Goal: Information Seeking & Learning: Learn about a topic

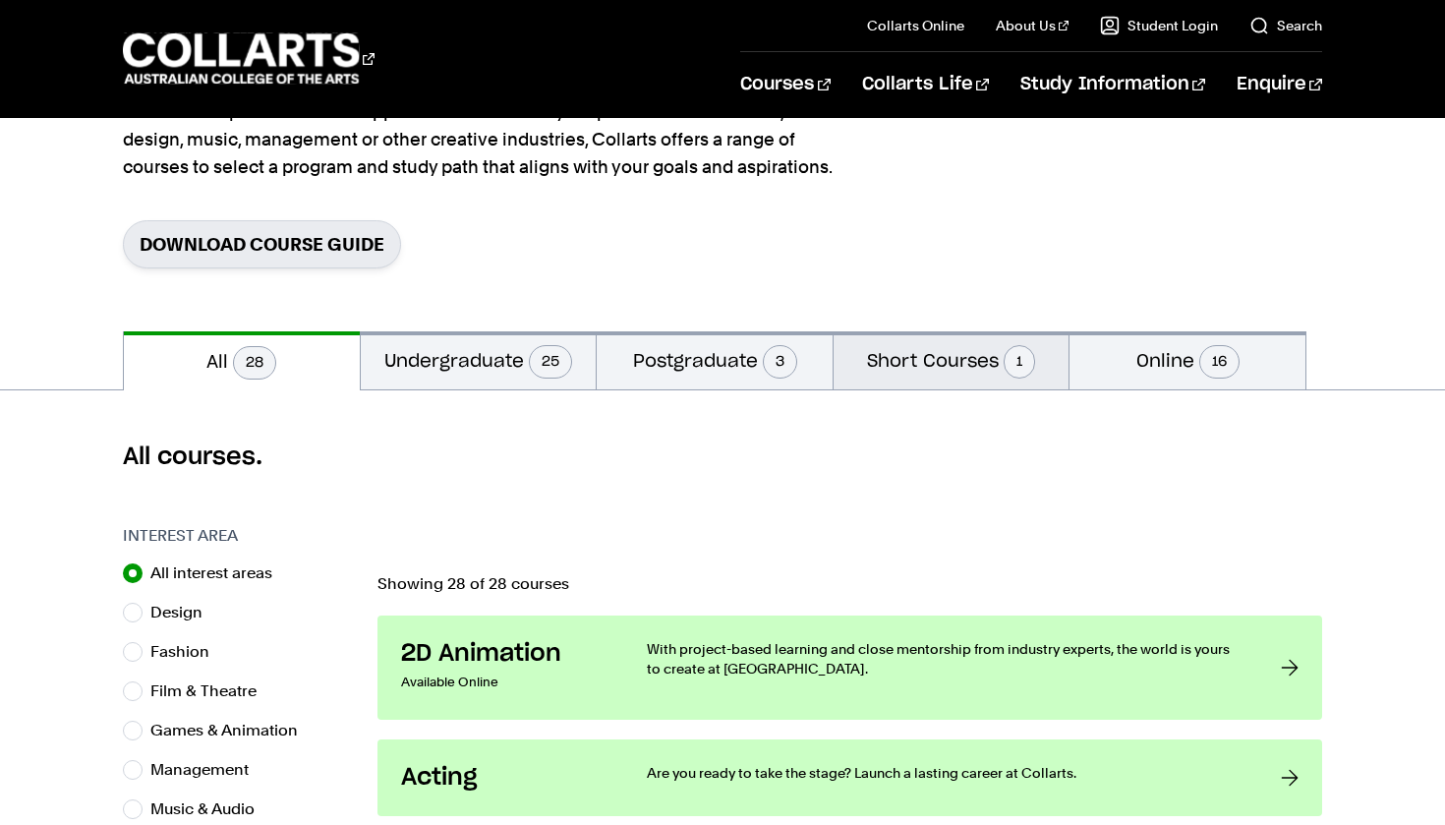
click at [962, 369] on button "Short Courses 1" at bounding box center [952, 360] width 236 height 58
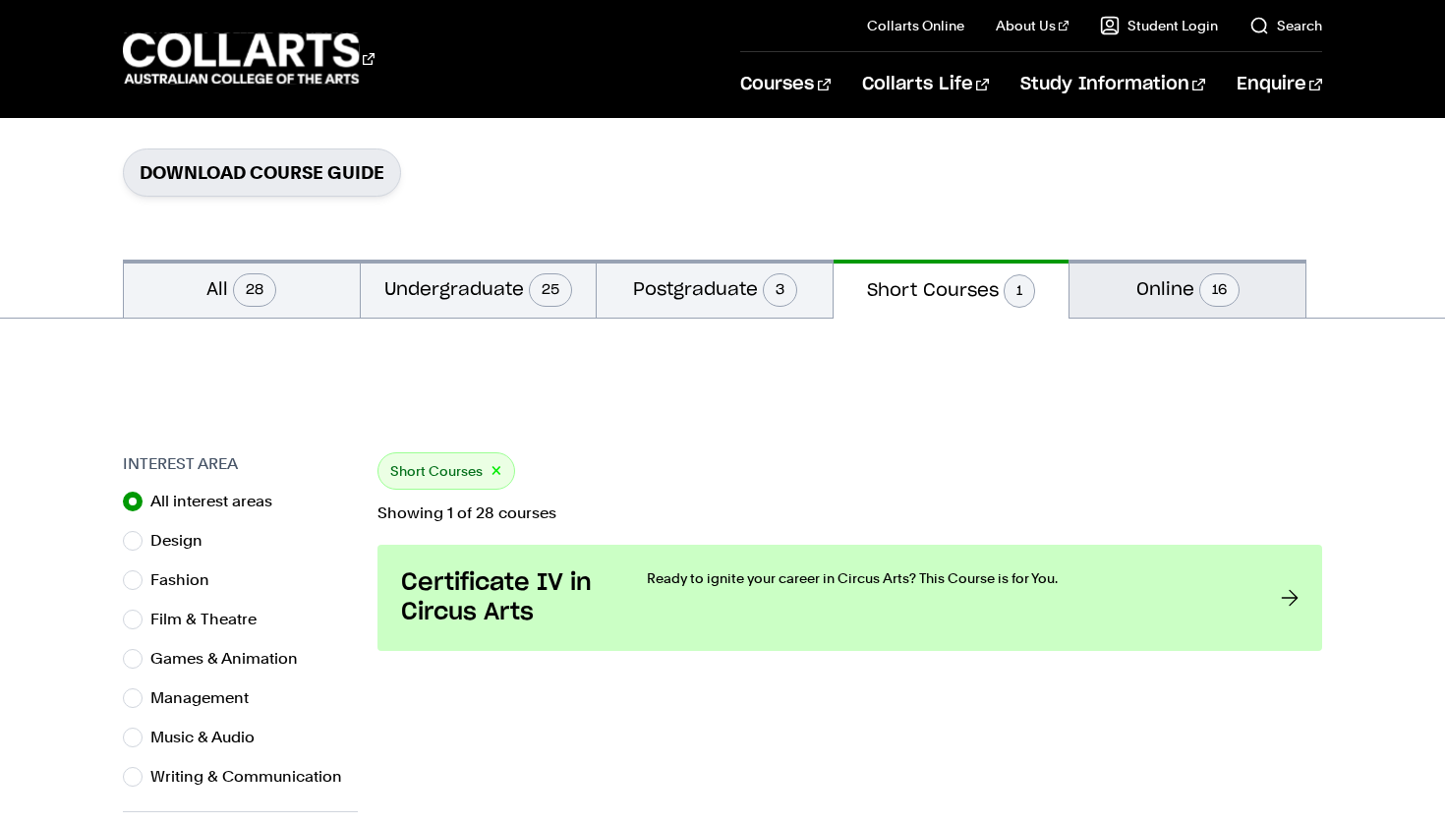
scroll to position [285, 0]
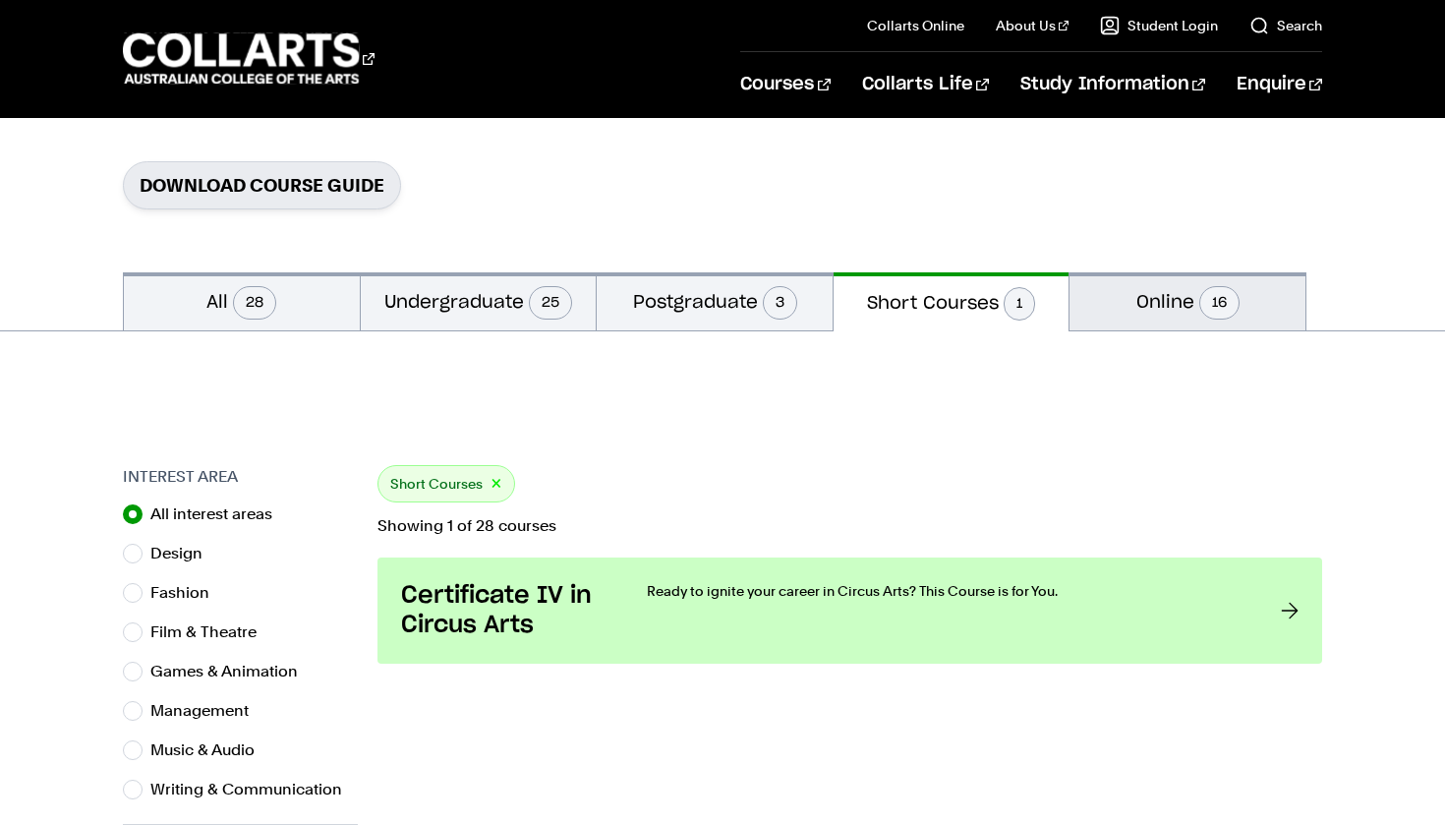
click at [1147, 278] on button "Online 16" at bounding box center [1188, 301] width 236 height 58
radio input "false"
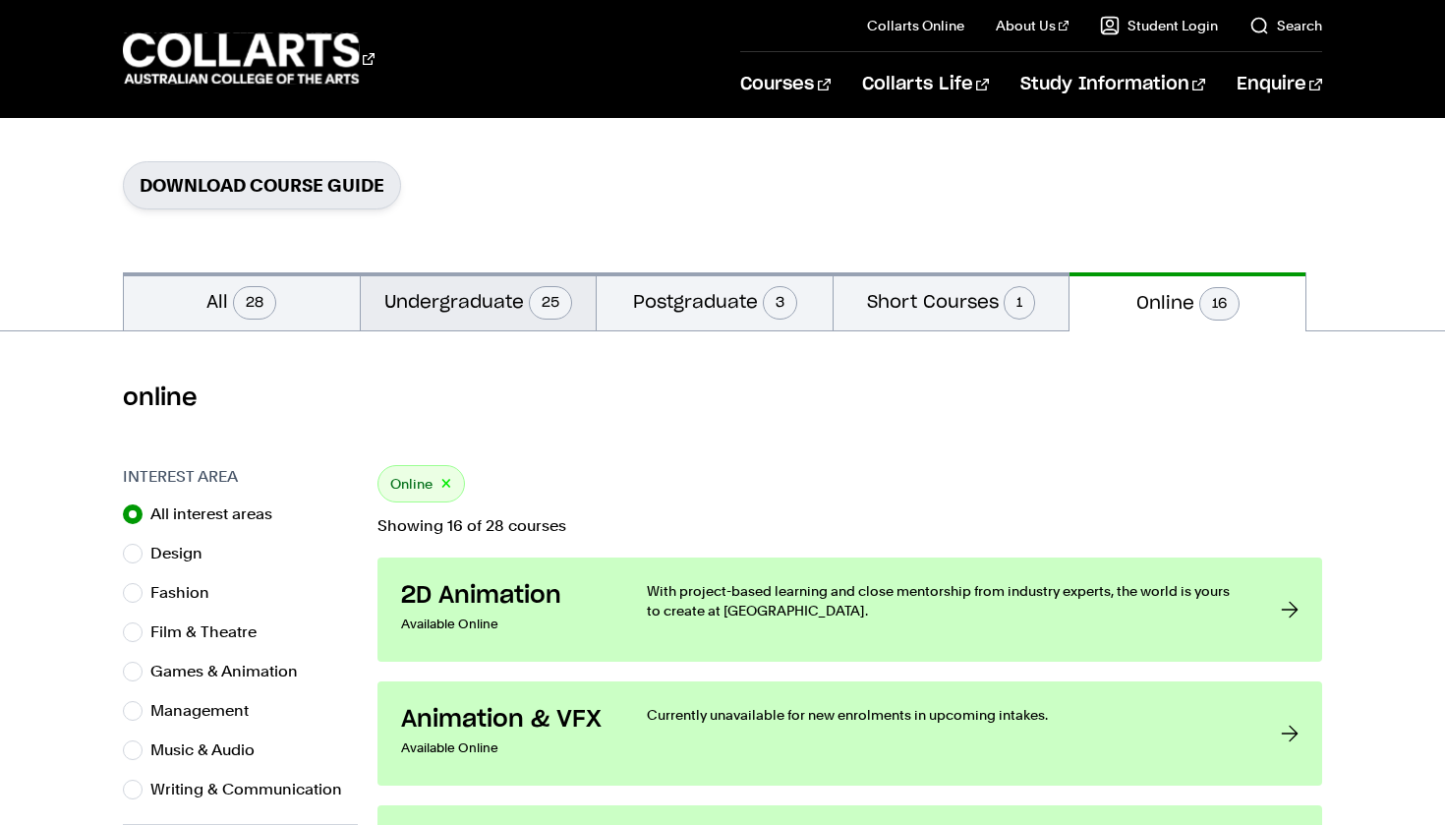
click at [589, 283] on button "Undergraduate 25" at bounding box center [479, 301] width 236 height 58
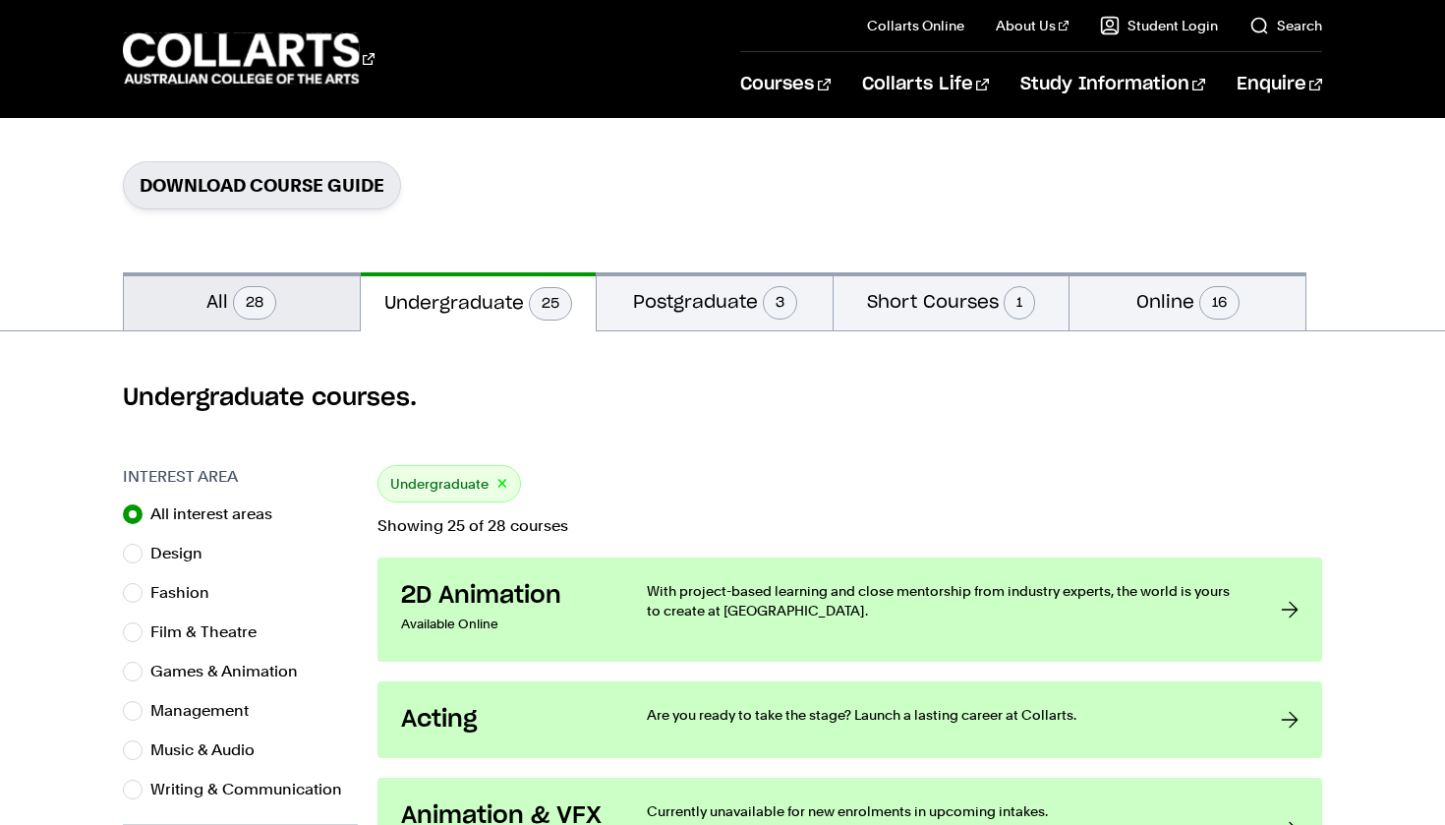
click at [295, 300] on button "All 28" at bounding box center [242, 301] width 236 height 58
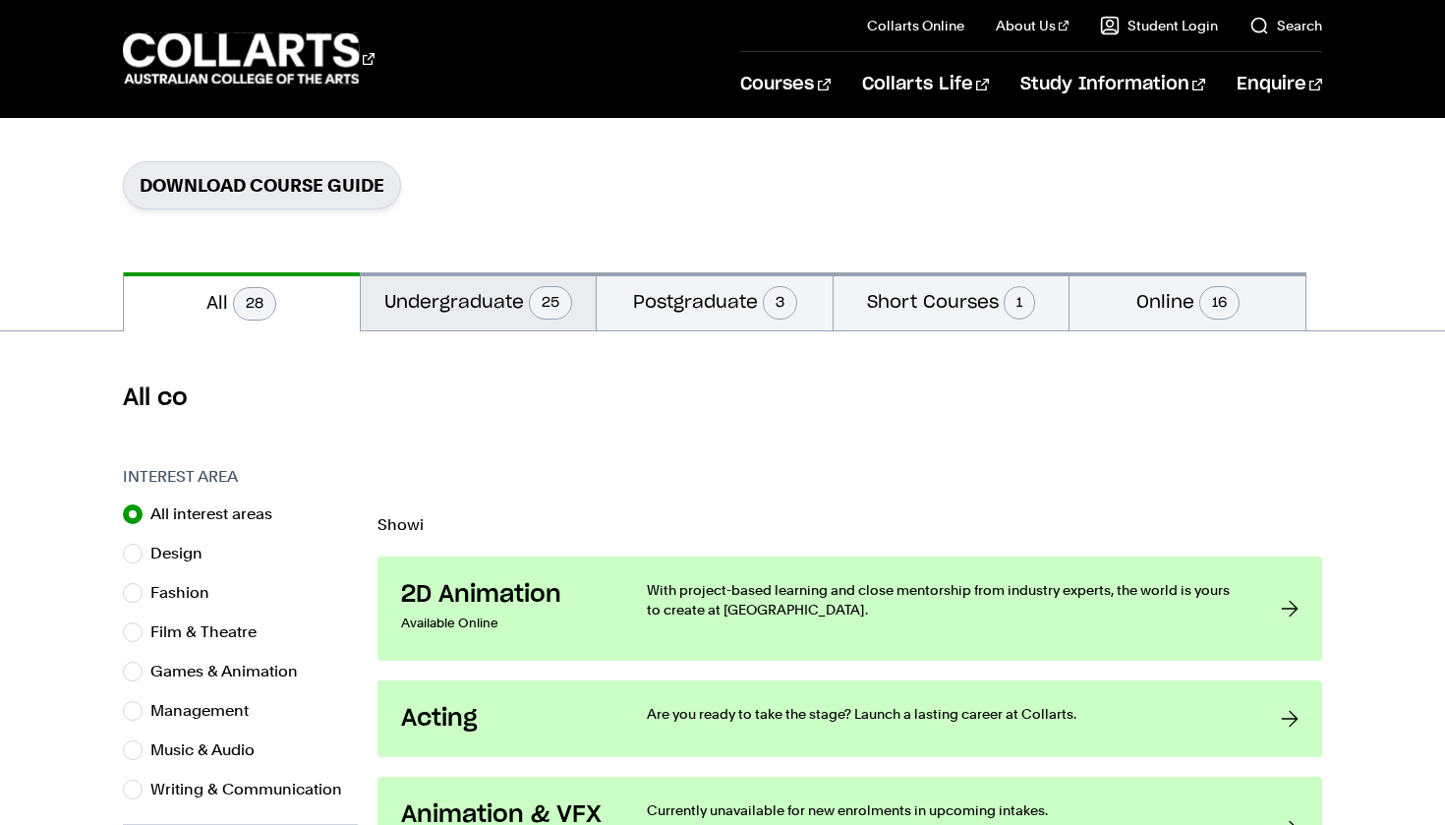
click at [533, 323] on button "Undergraduate 25" at bounding box center [479, 301] width 236 height 58
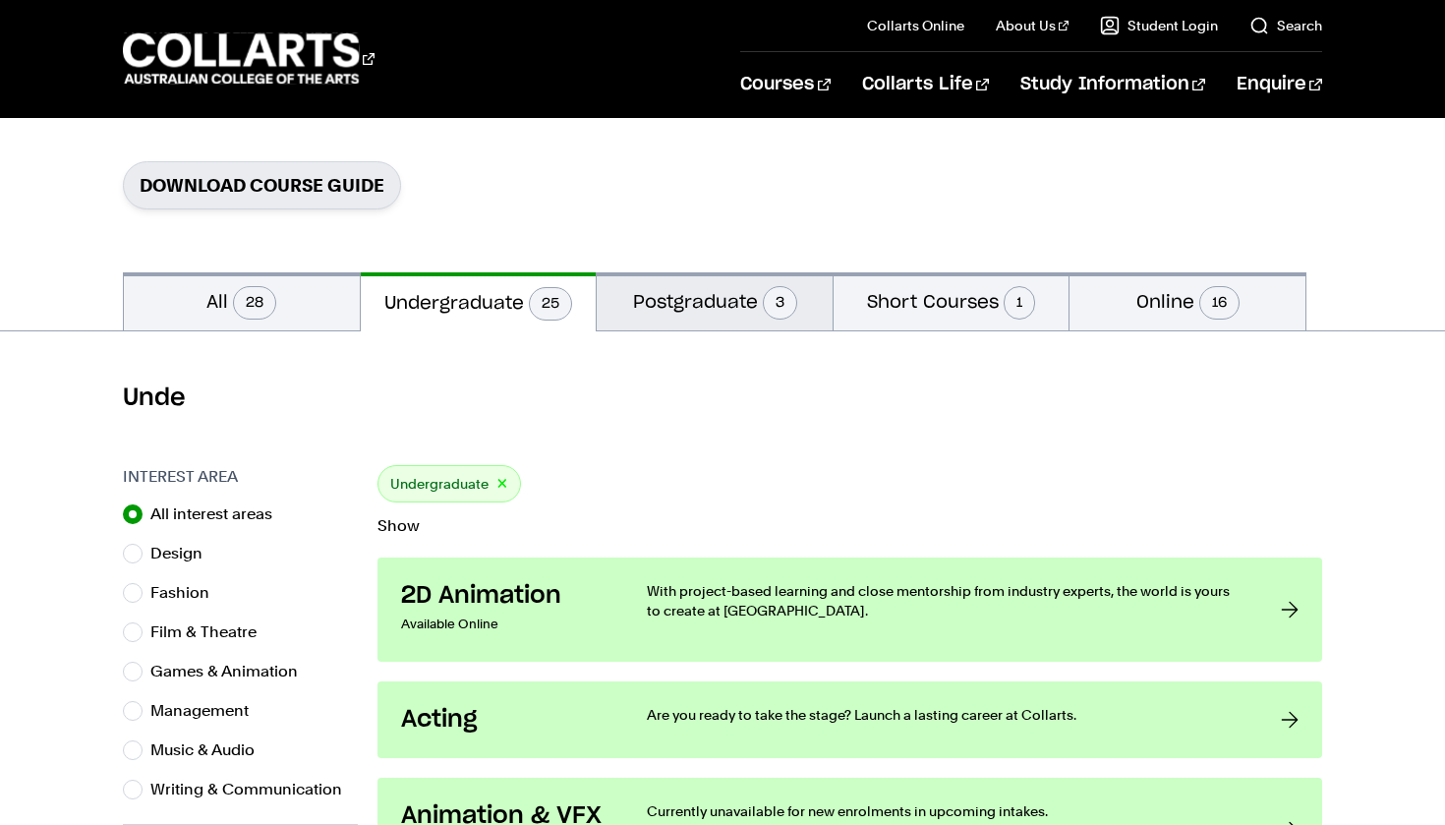
click at [712, 309] on button "Postgraduate 3" at bounding box center [715, 301] width 236 height 58
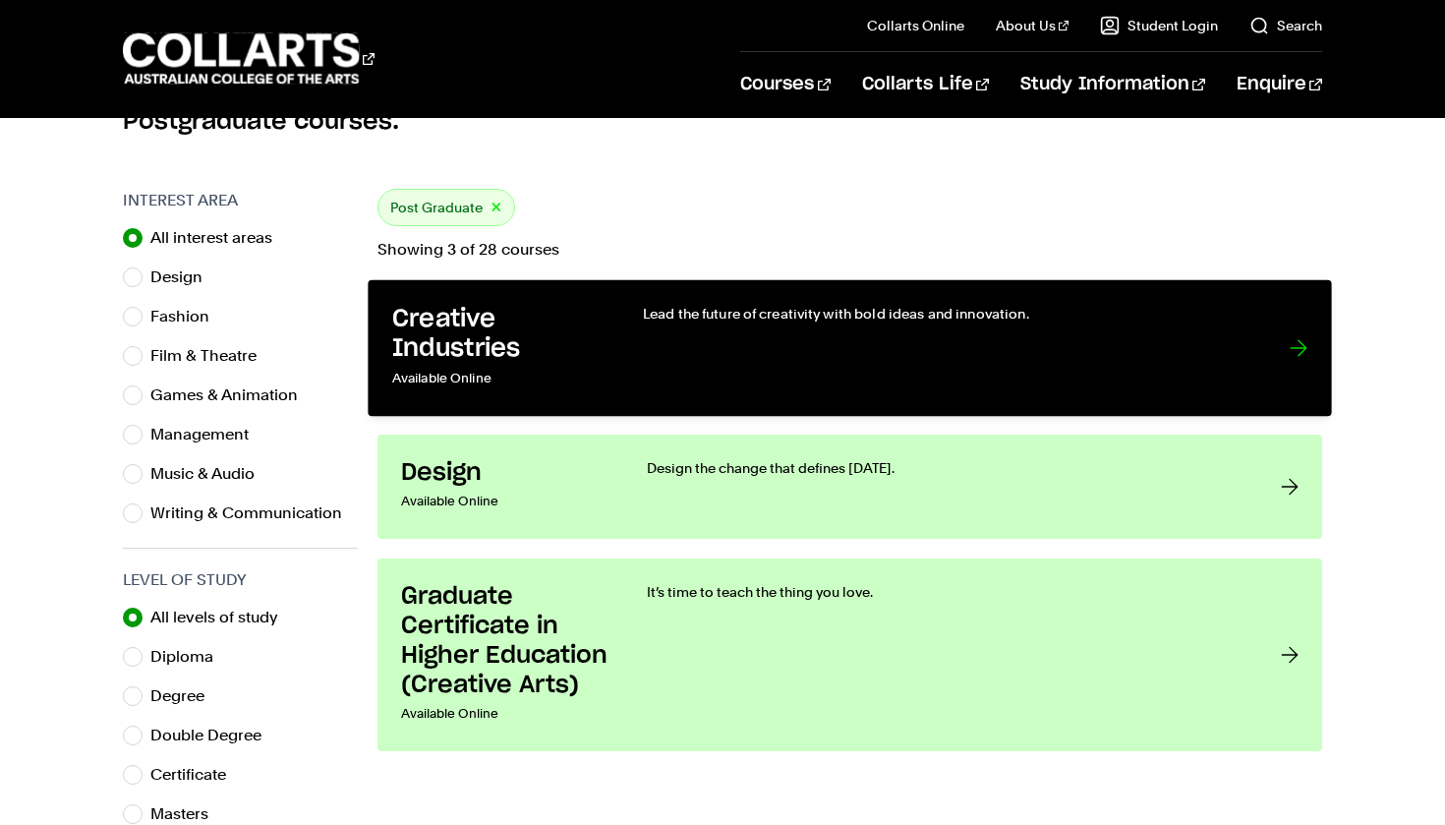
scroll to position [564, 0]
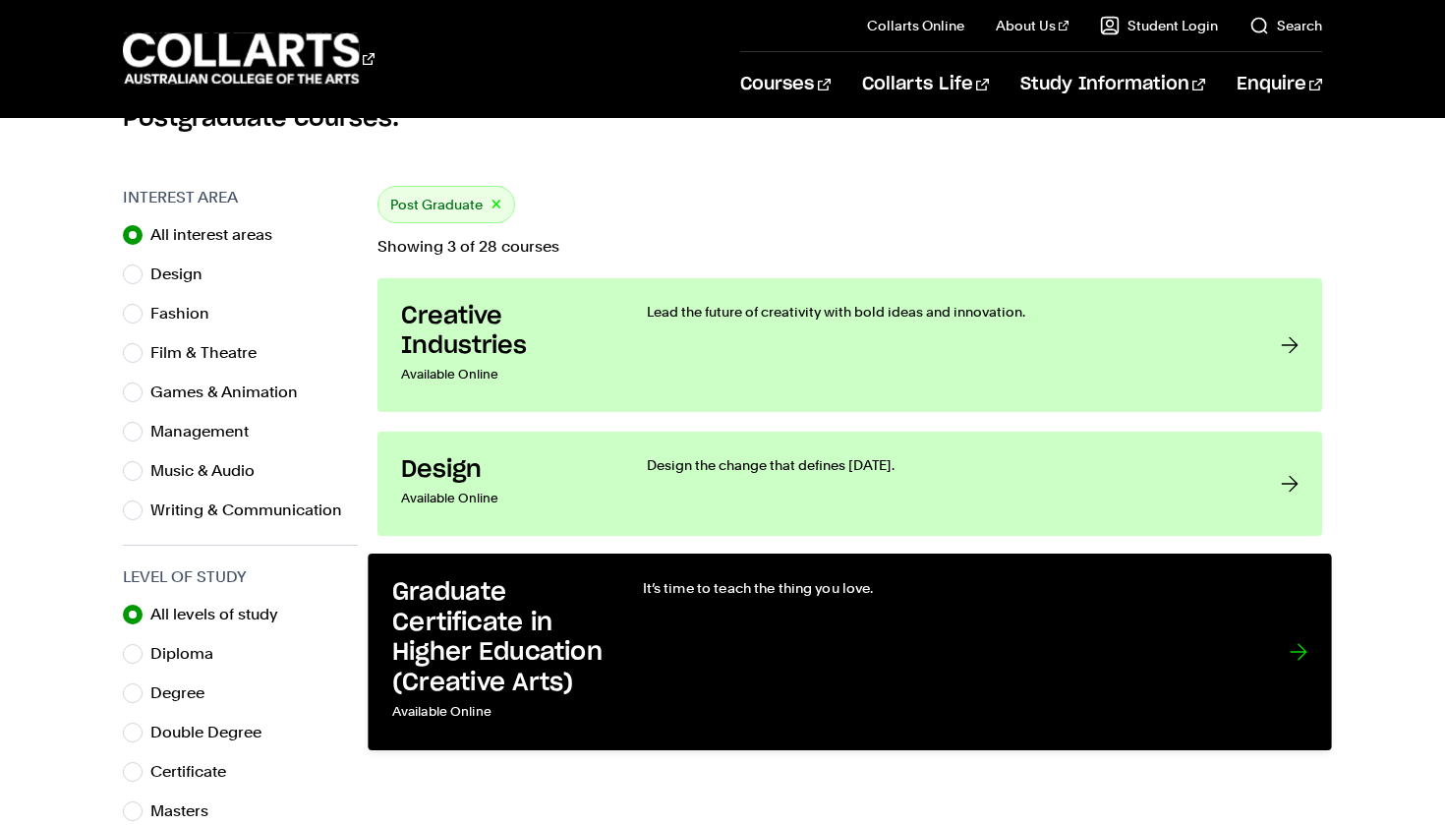
click at [769, 647] on div "It’s time to teach the thing you love." at bounding box center [946, 652] width 607 height 148
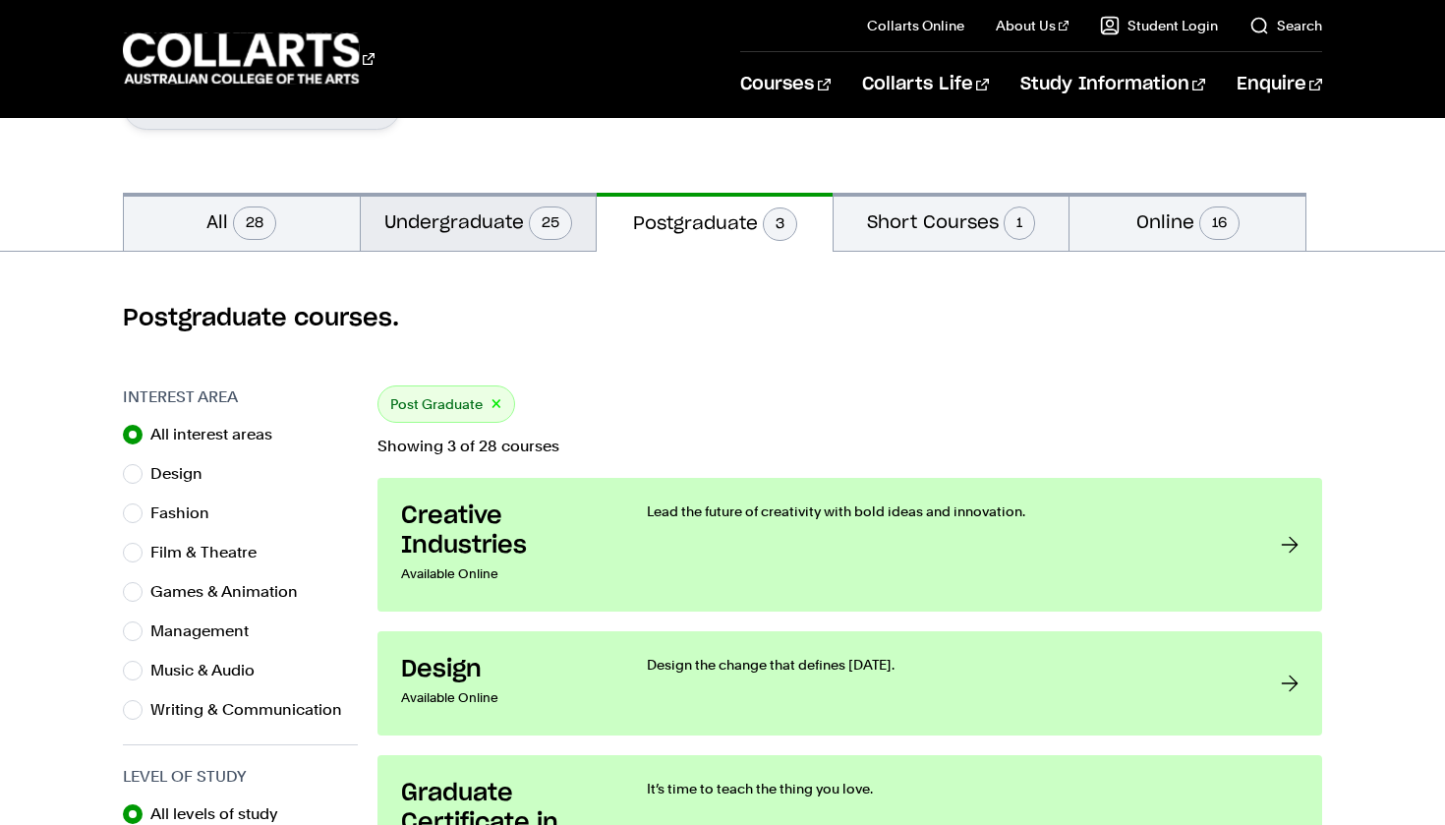
click at [421, 219] on button "Undergraduate 25" at bounding box center [479, 222] width 236 height 58
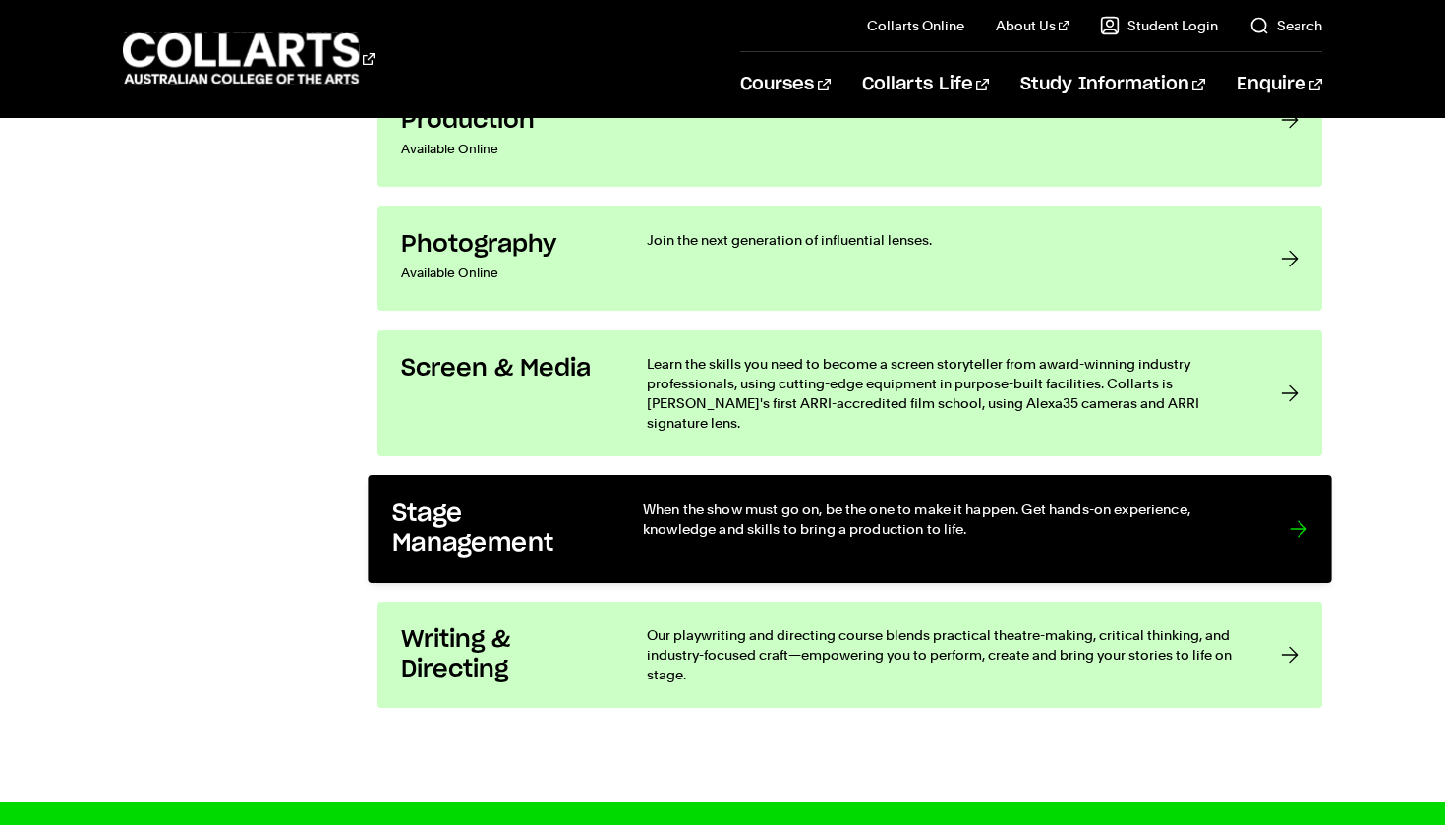
scroll to position [3682, 0]
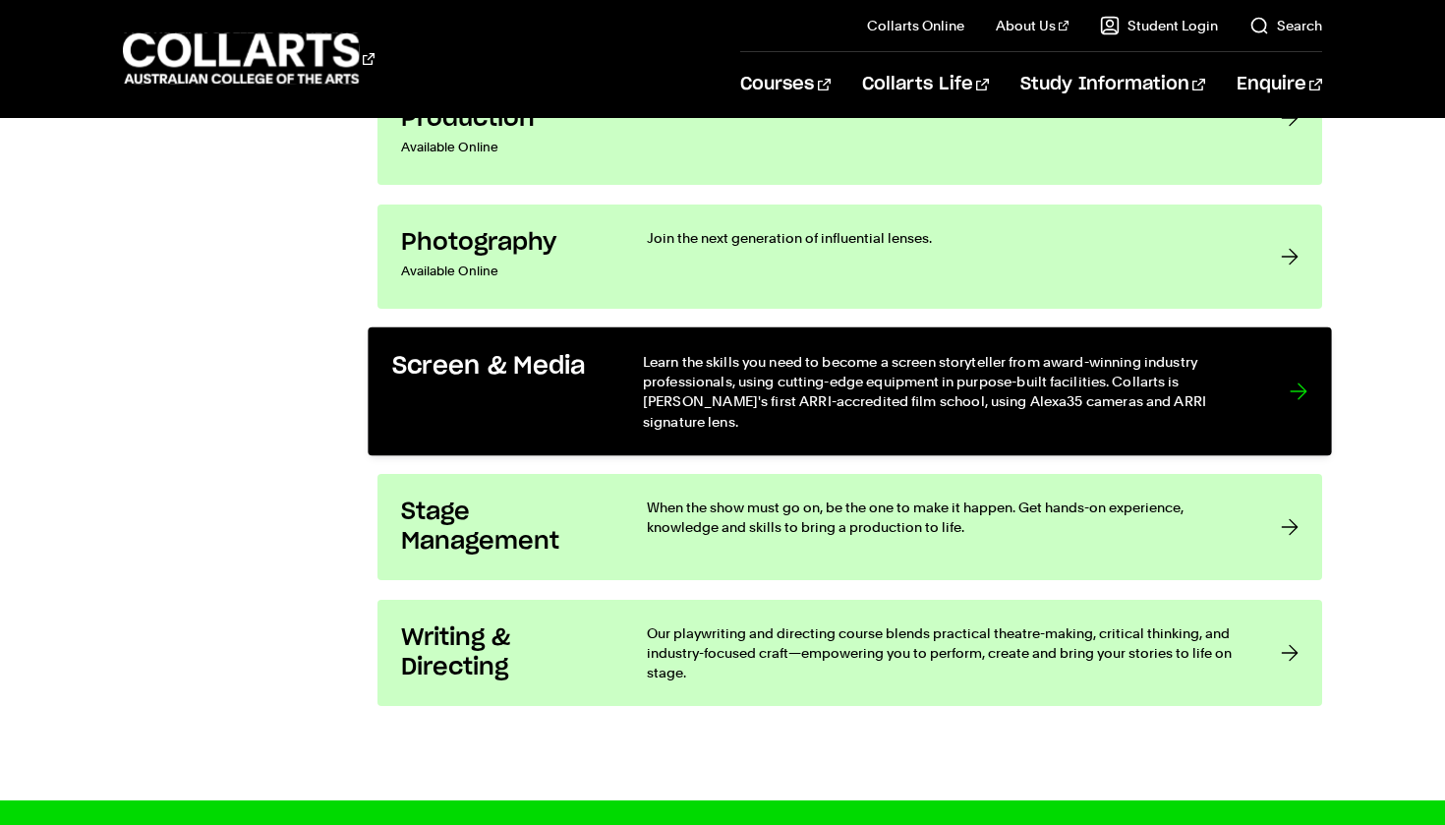
click at [661, 372] on p "Learn the skills you need to become a screen storyteller from award-winning ind…" at bounding box center [946, 391] width 607 height 81
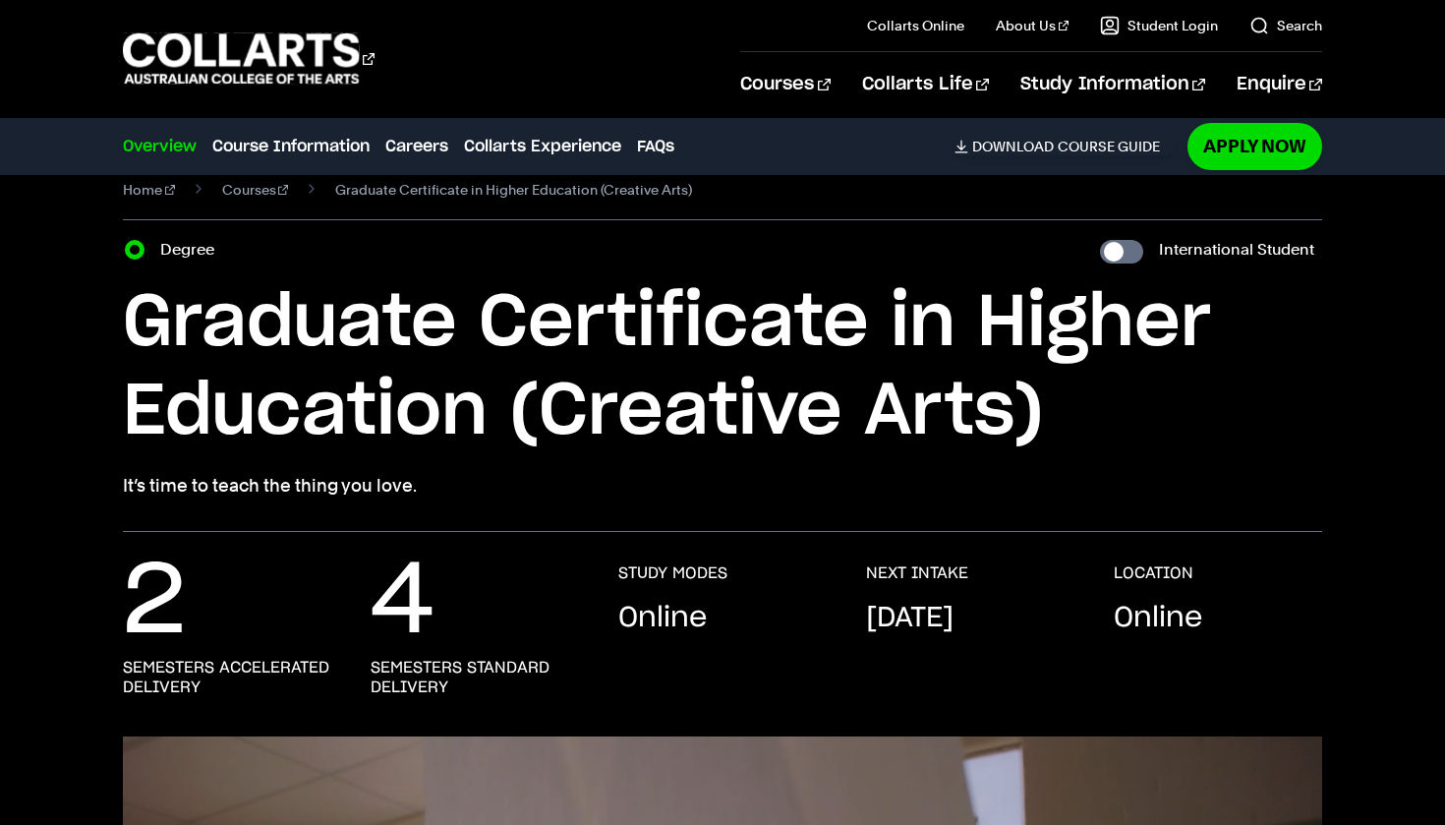
scroll to position [2, 0]
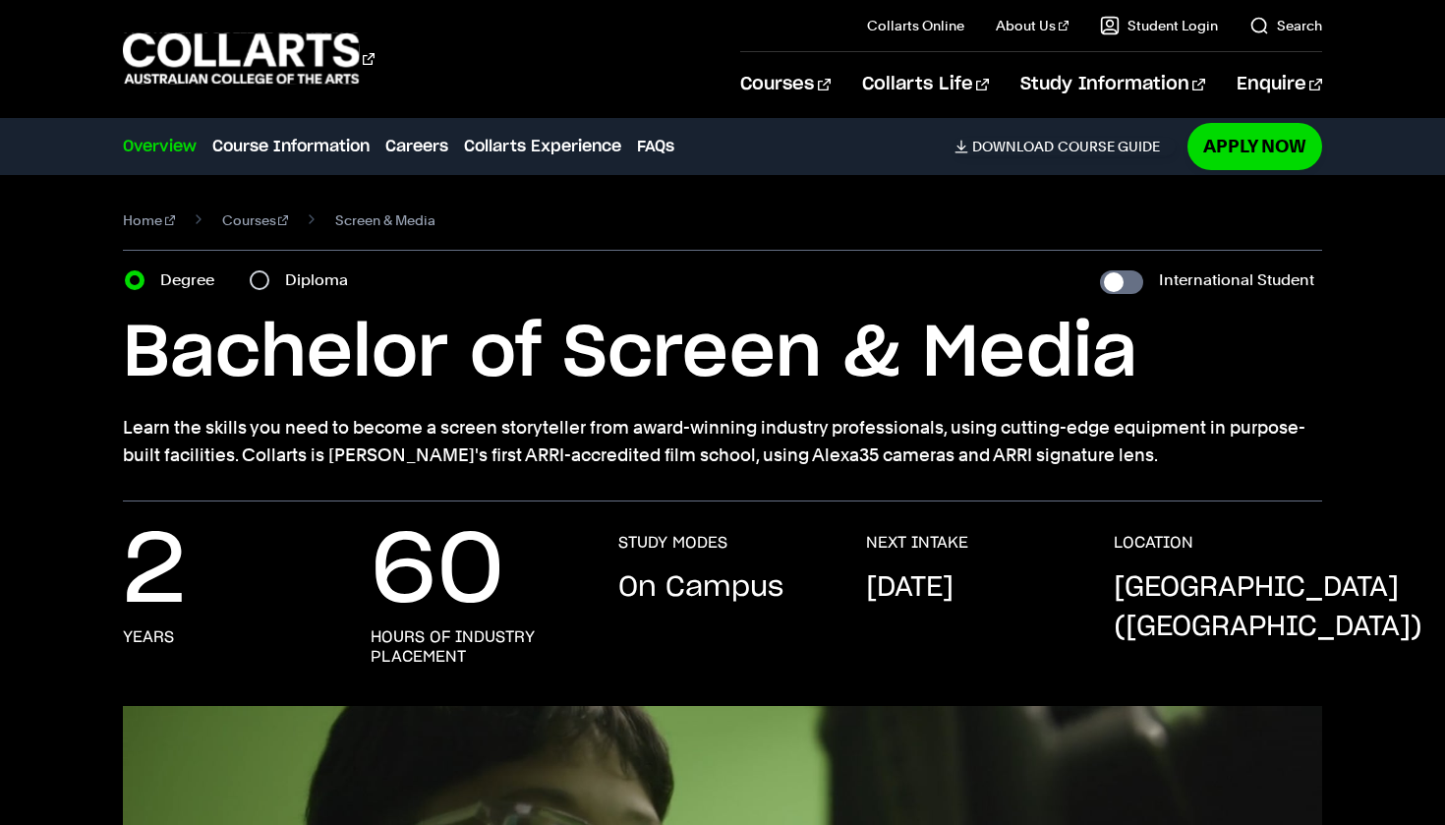
click at [295, 297] on section "Home Courses Screen & Media Course variant Degree Diploma International Student…" at bounding box center [723, 338] width 1200 height 326
click at [299, 283] on label "Diploma" at bounding box center [322, 280] width 75 height 28
click at [269, 283] on input "Diploma" at bounding box center [260, 280] width 20 height 20
radio input "true"
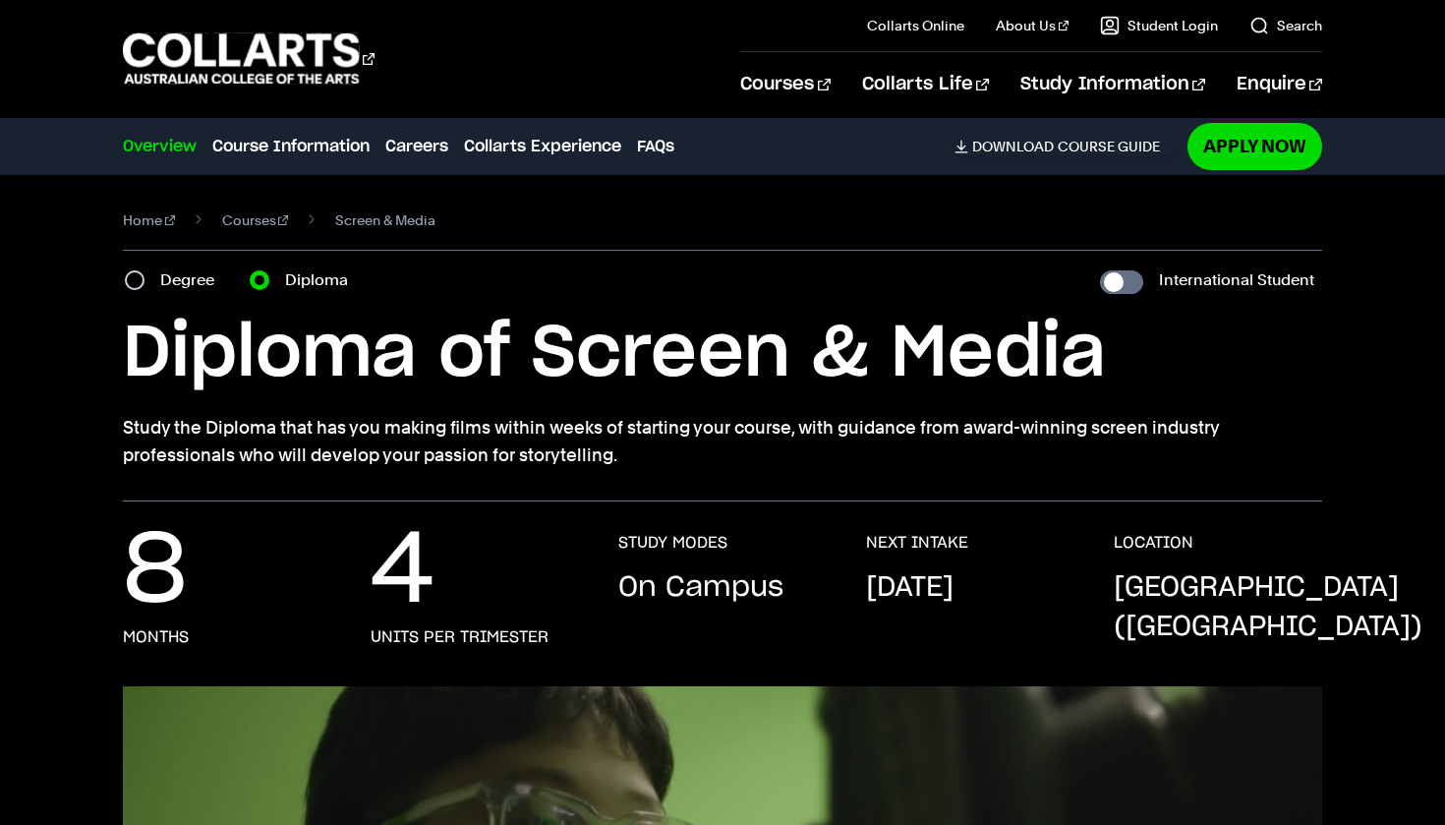
click at [171, 268] on label "Degree" at bounding box center [193, 280] width 66 height 28
click at [145, 270] on input "Degree" at bounding box center [135, 280] width 20 height 20
radio input "true"
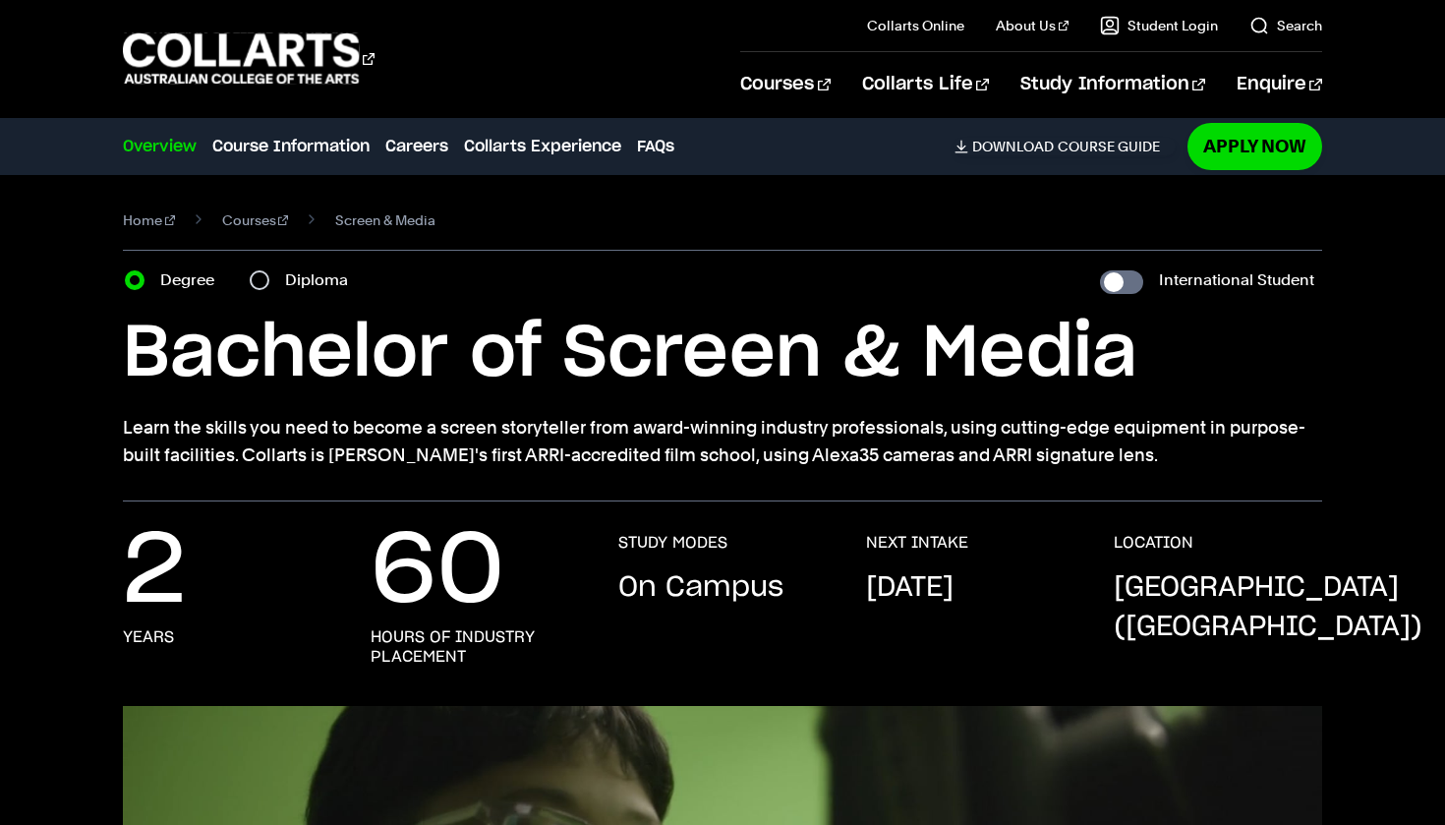
click at [286, 285] on label "Diploma" at bounding box center [322, 280] width 75 height 28
click at [269, 285] on input "Diploma" at bounding box center [260, 280] width 20 height 20
radio input "true"
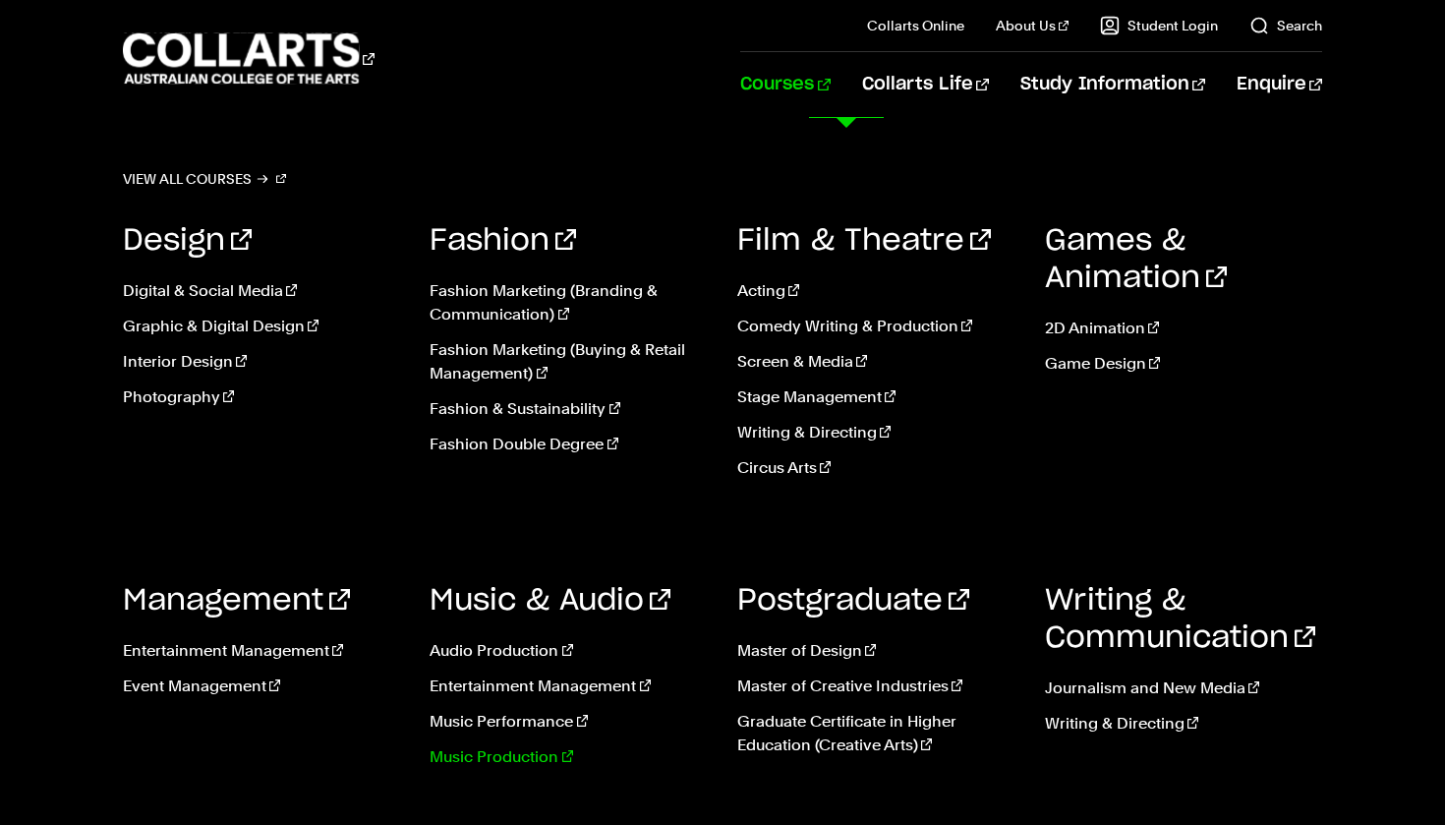
scroll to position [153, 0]
click at [518, 753] on link "Music Production" at bounding box center [569, 757] width 278 height 24
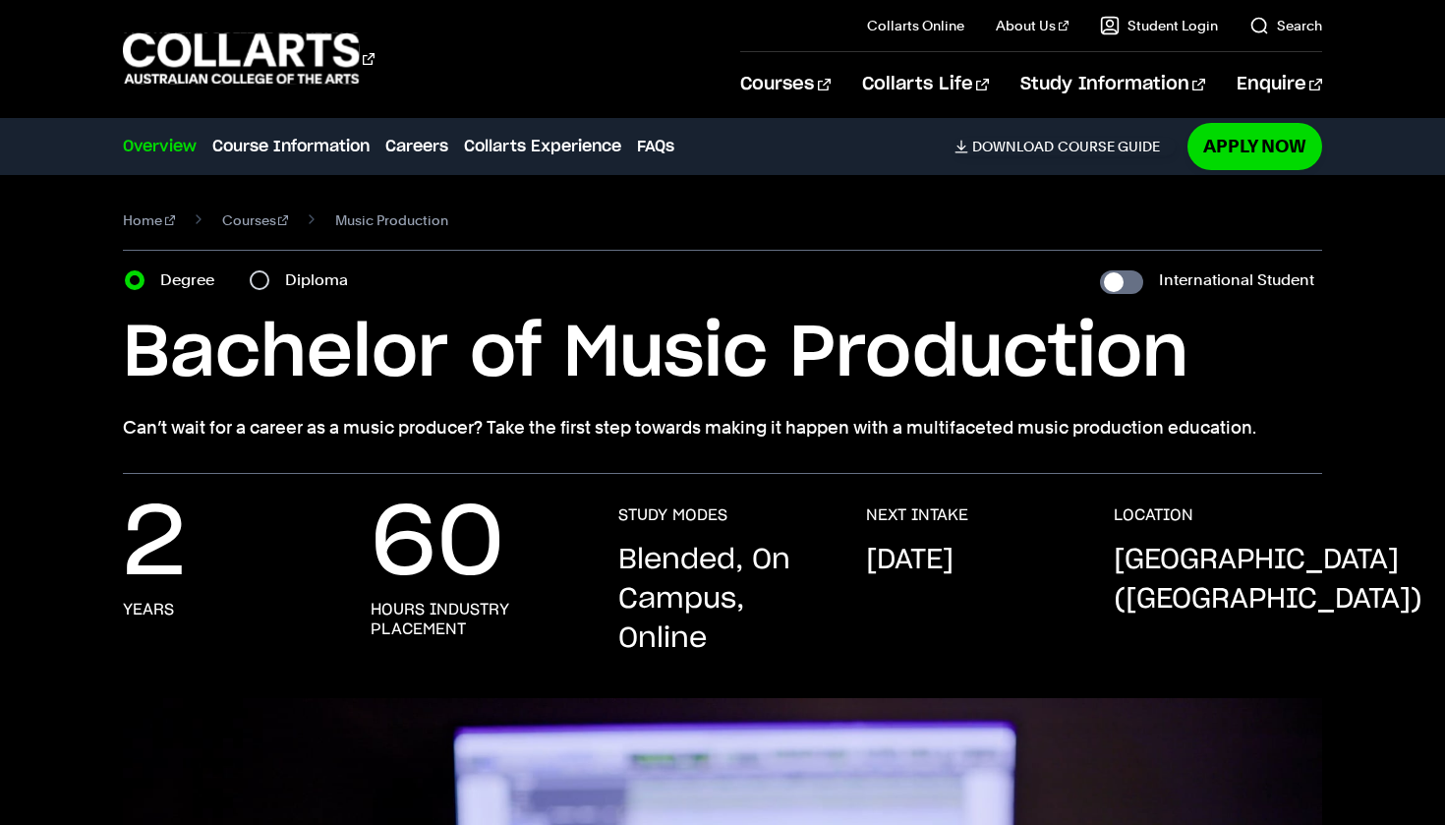
click at [272, 279] on div "Diploma" at bounding box center [305, 280] width 110 height 28
click at [264, 277] on input "Diploma" at bounding box center [260, 280] width 20 height 20
radio input "true"
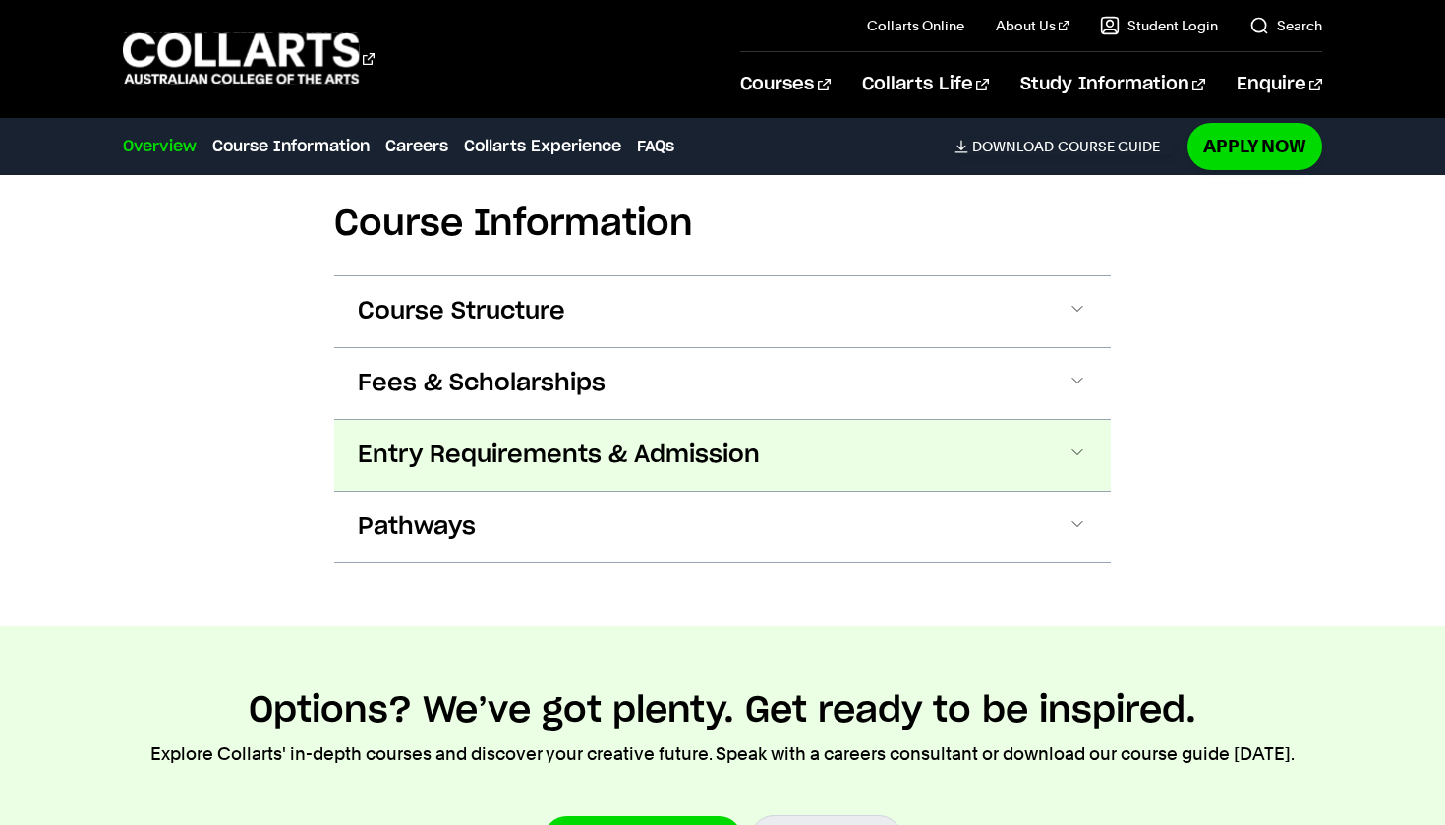
click at [528, 420] on button "Entry Requirements & Admission" at bounding box center [722, 455] width 777 height 71
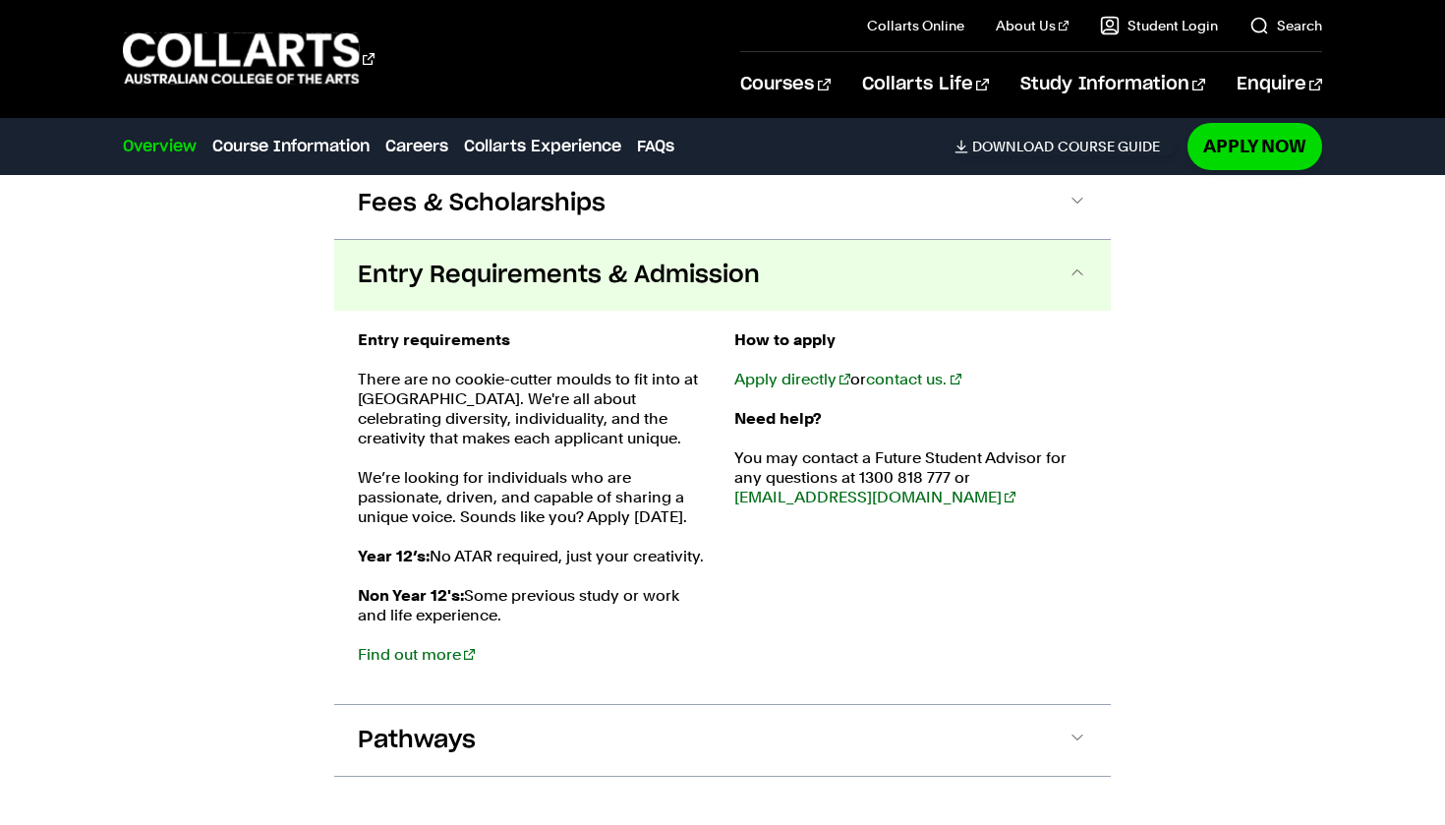
scroll to position [2748, 0]
